Goal: Use online tool/utility: Utilize a website feature to perform a specific function

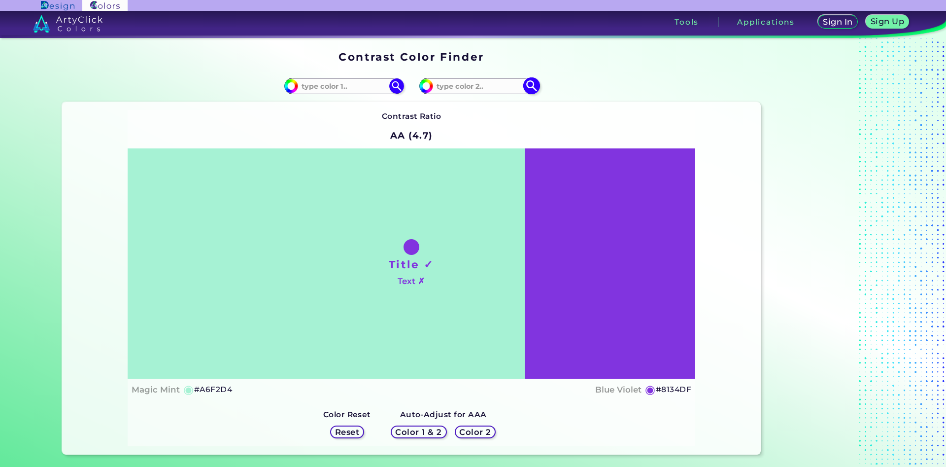
click at [487, 83] on input at bounding box center [479, 85] width 92 height 13
type input "e4b27a"
click at [536, 85] on img at bounding box center [531, 85] width 17 height 17
type input "#e4b27a"
type input "#E4B27A"
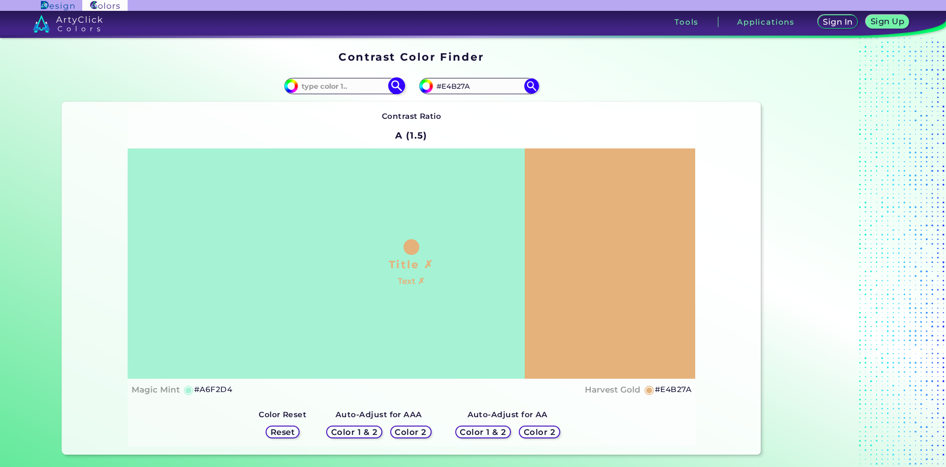
click at [357, 89] on input at bounding box center [344, 85] width 92 height 13
type input "e9ba84"
click at [394, 86] on img at bounding box center [396, 85] width 17 height 17
type input "#e9ba84"
type input "#E9BA84"
